Goal: Task Accomplishment & Management: Use online tool/utility

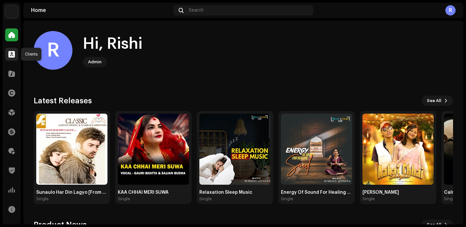
click at [14, 57] on span at bounding box center [11, 54] width 6 height 5
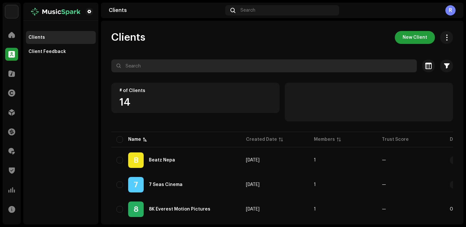
click at [171, 65] on input "text" at bounding box center [263, 66] width 305 height 13
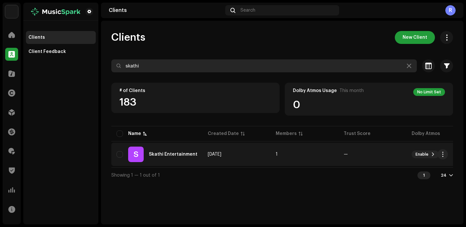
type input "skathi"
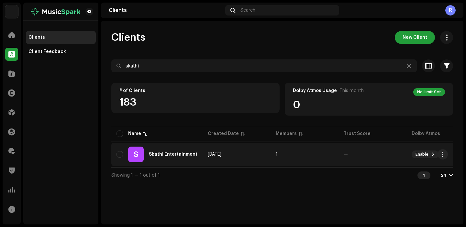
click at [162, 148] on div "S Skathi Entertainment" at bounding box center [156, 155] width 81 height 16
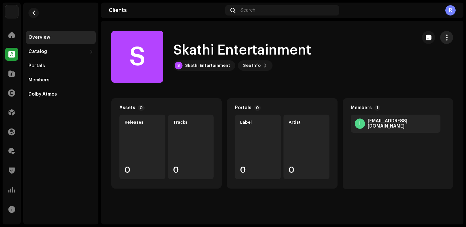
click at [446, 35] on span "button" at bounding box center [446, 37] width 6 height 5
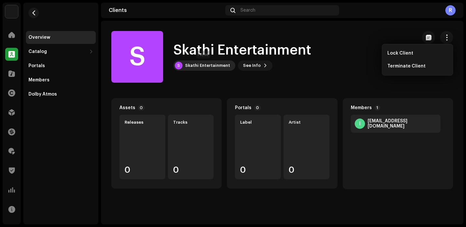
click at [202, 64] on div "Skathi Entertainment" at bounding box center [207, 65] width 45 height 5
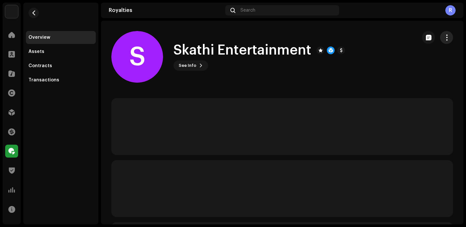
click at [443, 38] on span "button" at bounding box center [446, 37] width 6 height 5
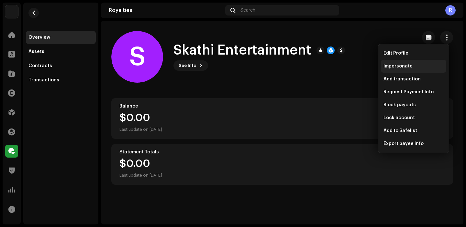
click at [406, 64] on span "Impersonate" at bounding box center [397, 66] width 29 height 5
